Goal: Information Seeking & Learning: Learn about a topic

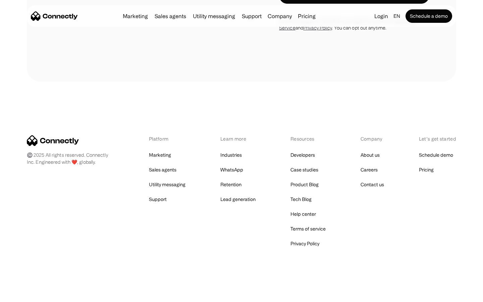
scroll to position [2180, 0]
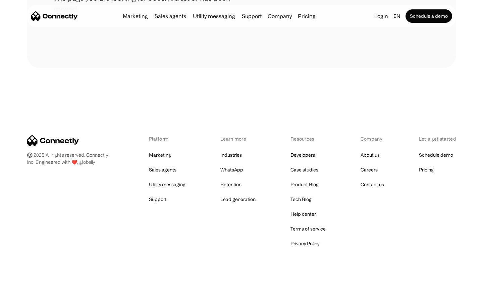
scroll to position [122, 0]
